Goal: Find specific page/section: Find specific page/section

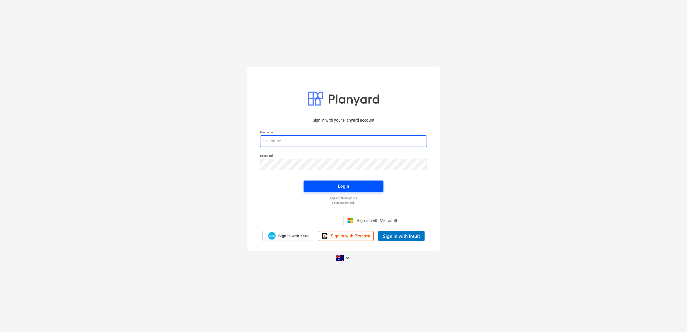
type input "[PERSON_NAME][EMAIL_ADDRESS][DOMAIN_NAME]"
click at [342, 184] on div "Login" at bounding box center [343, 186] width 11 height 7
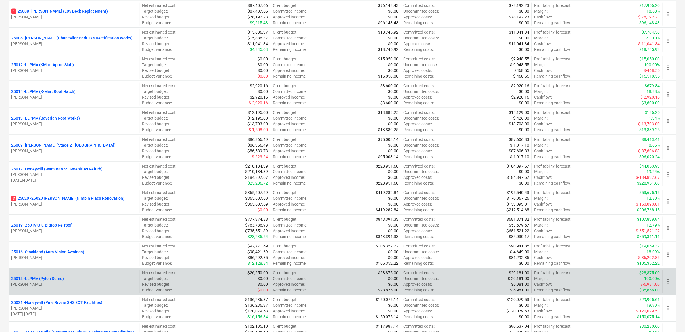
scroll to position [359, 0]
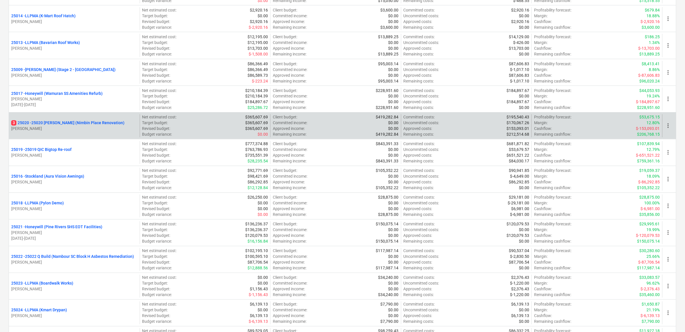
click at [78, 123] on p "3 25020 - 25020 [PERSON_NAME] (Nimbin Place Renovation)" at bounding box center [67, 123] width 113 height 6
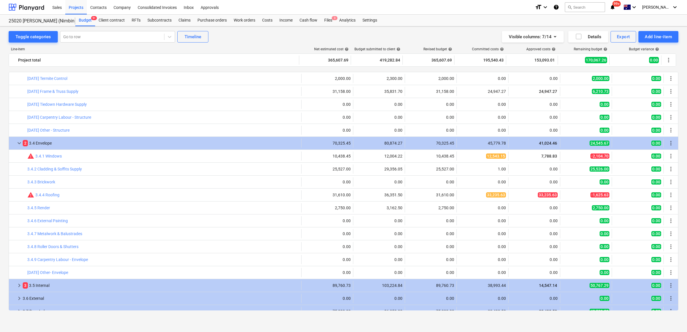
scroll to position [250, 0]
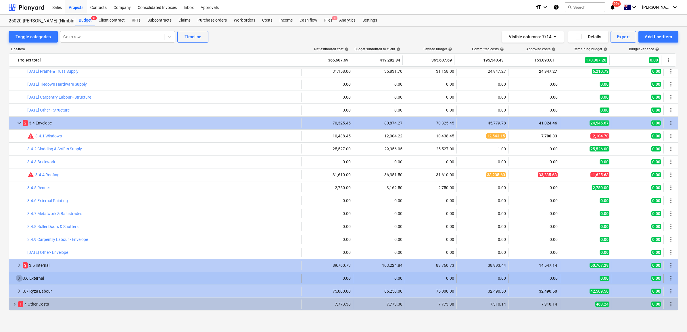
click at [17, 279] on span "keyboard_arrow_right" at bounding box center [19, 278] width 7 height 7
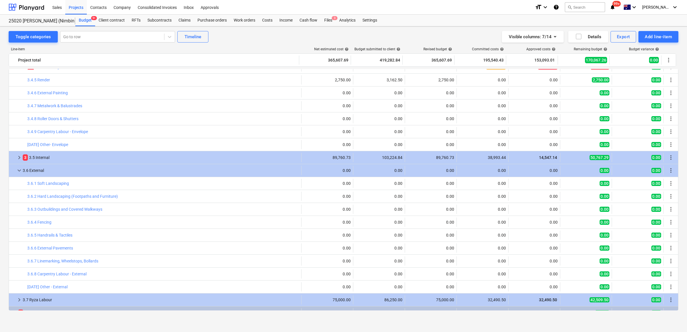
scroll to position [367, 0]
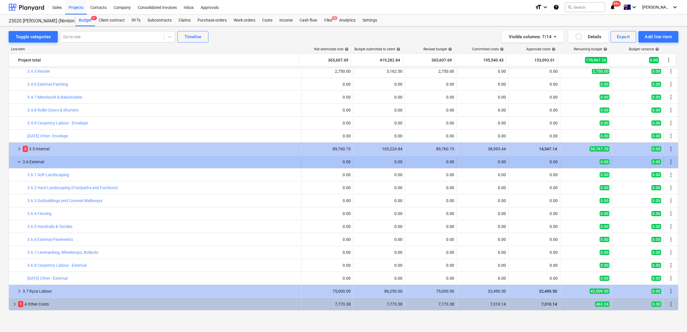
click at [22, 162] on span "keyboard_arrow_down" at bounding box center [19, 161] width 7 height 7
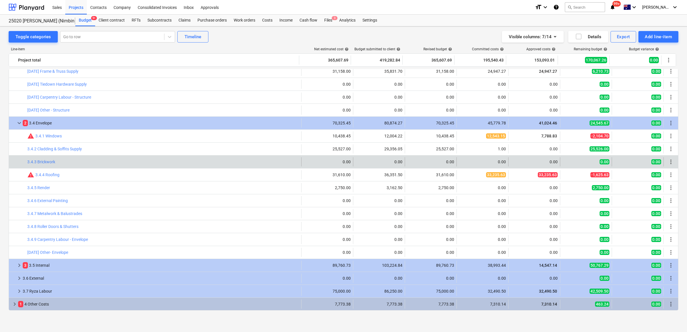
scroll to position [250, 0]
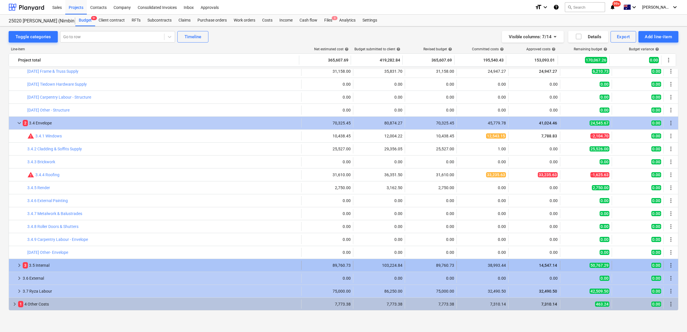
click at [21, 267] on span "keyboard_arrow_right" at bounding box center [19, 265] width 7 height 7
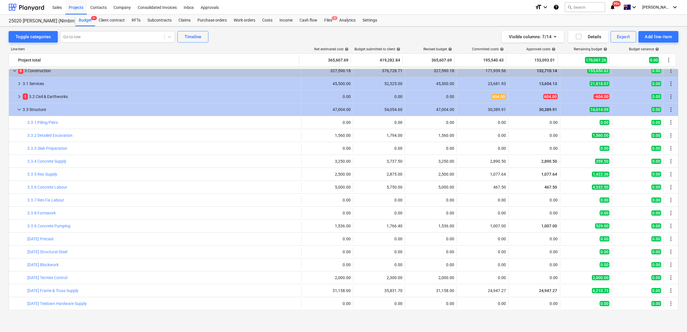
scroll to position [0, 0]
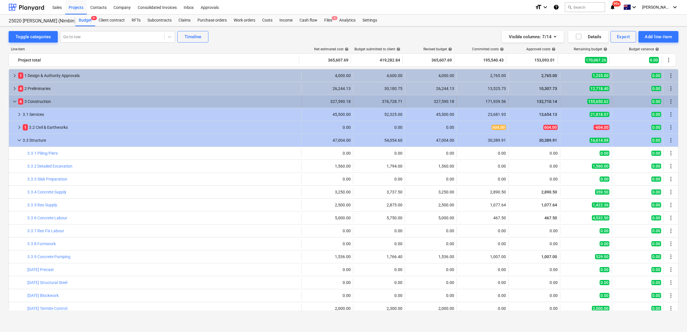
click at [11, 103] on div "keyboard_arrow_down 6 3 Construction" at bounding box center [155, 101] width 293 height 9
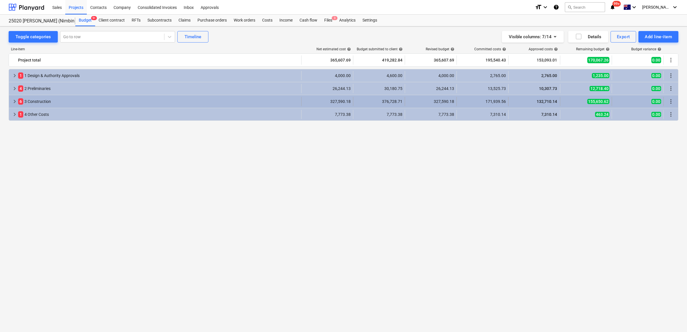
click at [14, 102] on span "keyboard_arrow_right" at bounding box center [14, 101] width 7 height 7
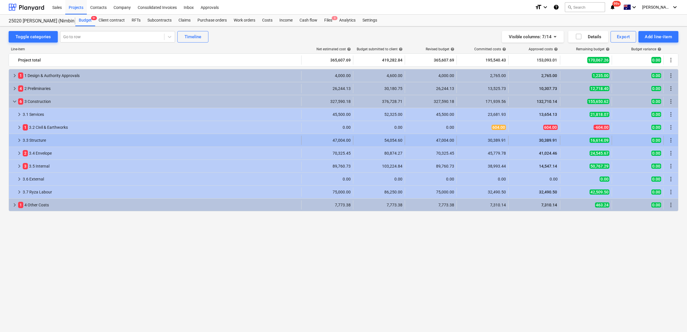
click at [16, 138] on span "keyboard_arrow_right" at bounding box center [19, 140] width 7 height 7
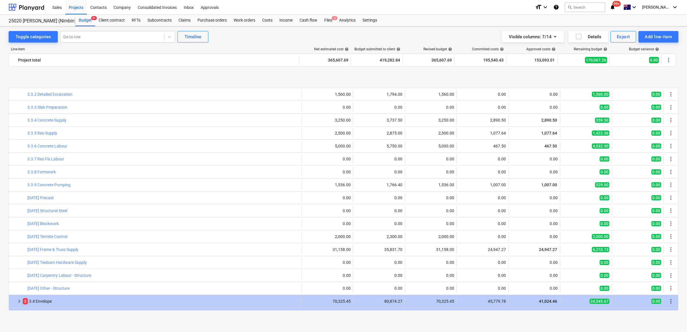
scroll to position [121, 0]
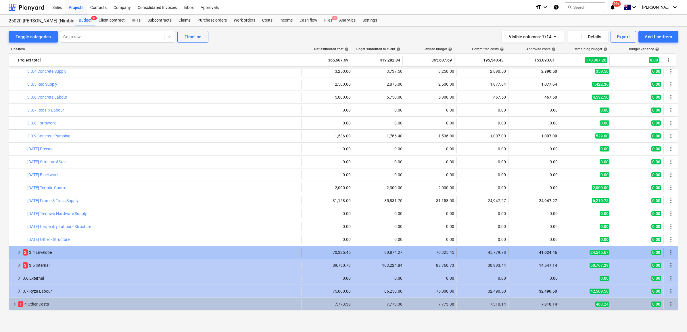
click at [16, 252] on span "keyboard_arrow_right" at bounding box center [19, 252] width 7 height 7
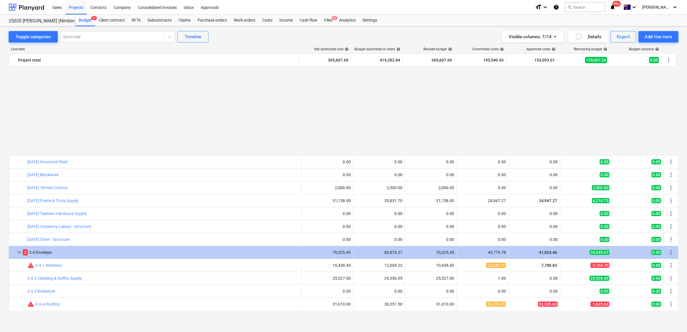
scroll to position [229, 0]
